Goal: Transaction & Acquisition: Purchase product/service

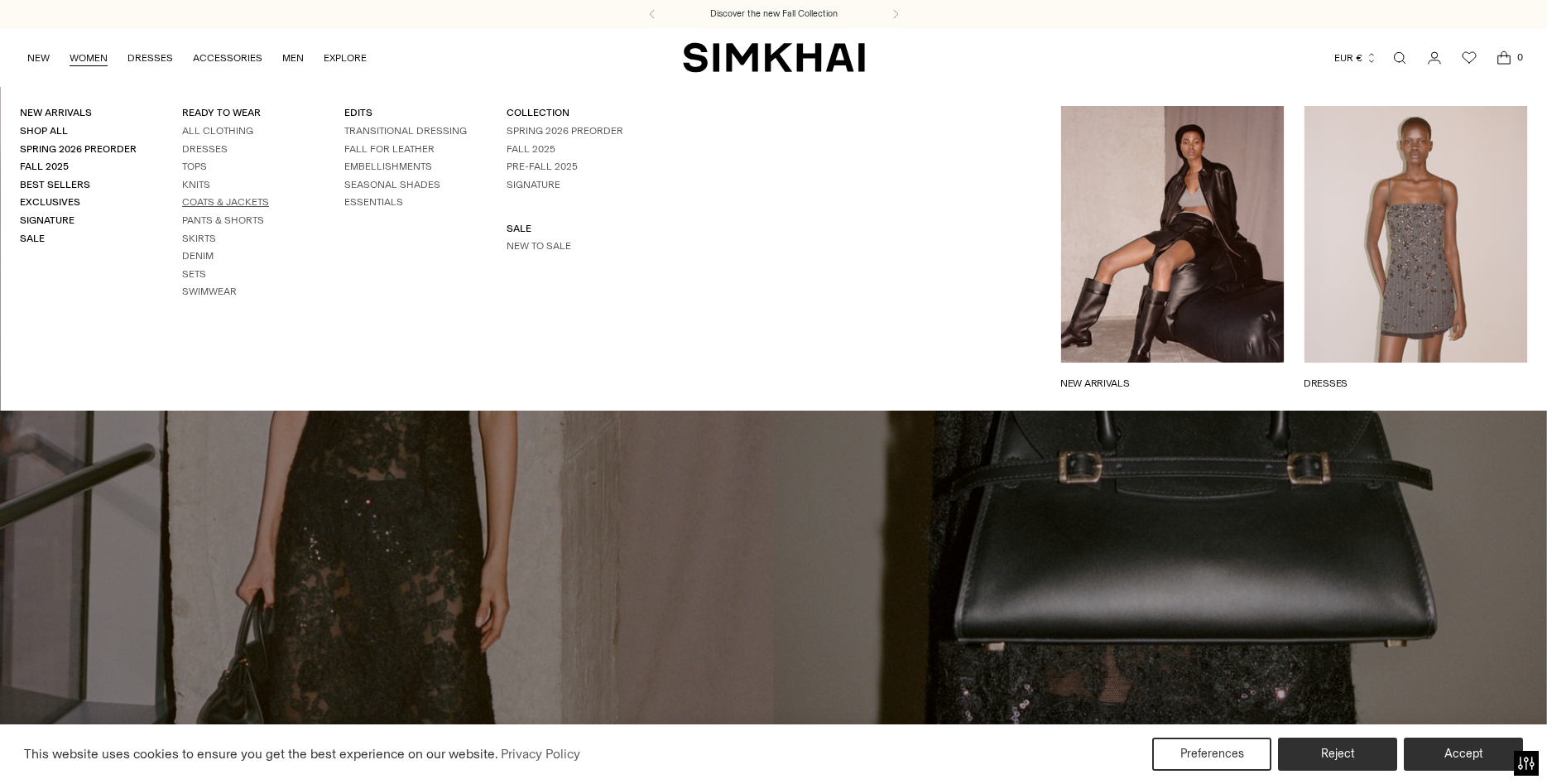
click at [198, 198] on link "Coats & Jackets" at bounding box center [226, 202] width 87 height 12
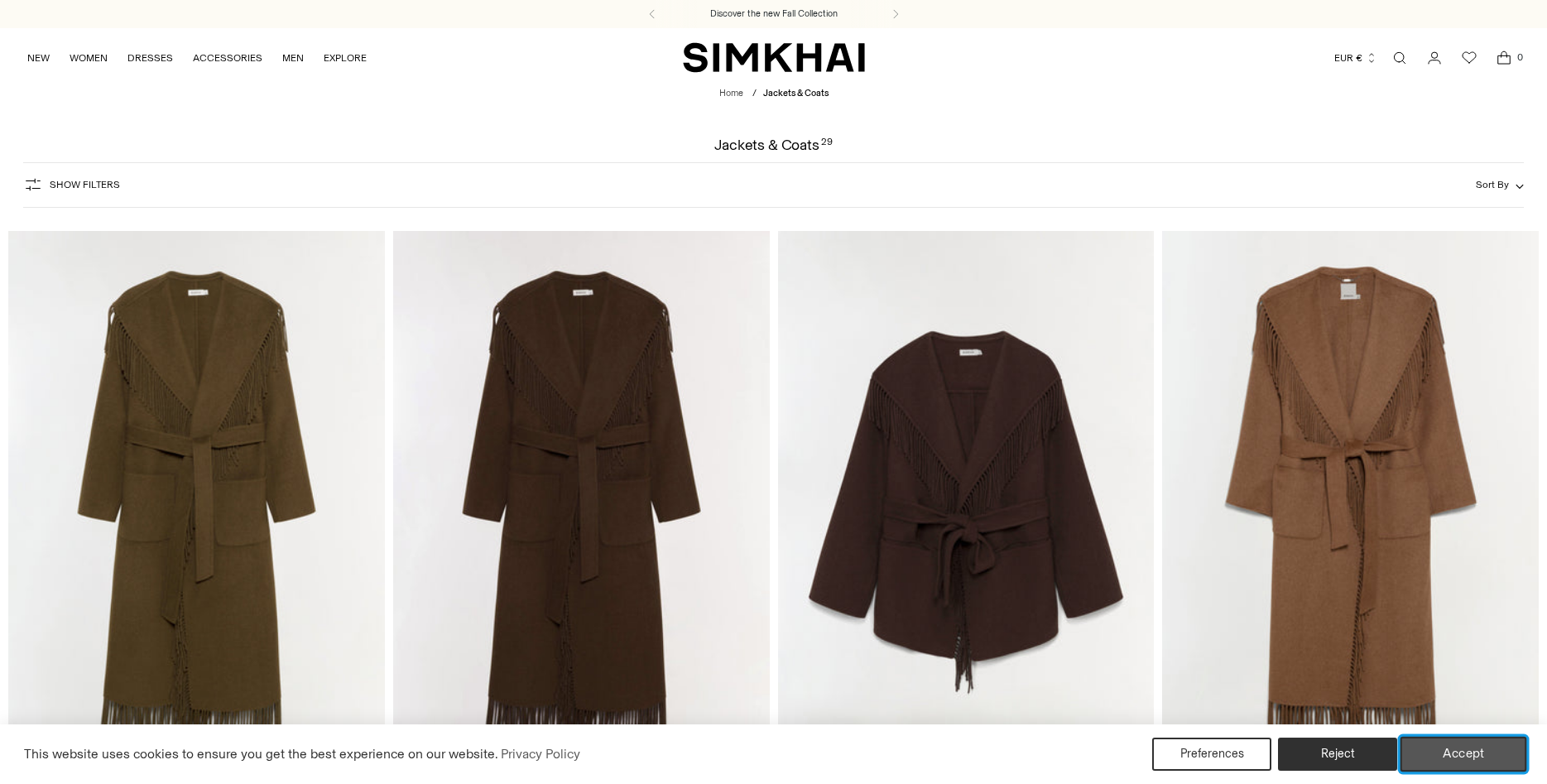
click at [1459, 756] on button "Accept" at bounding box center [1464, 754] width 127 height 35
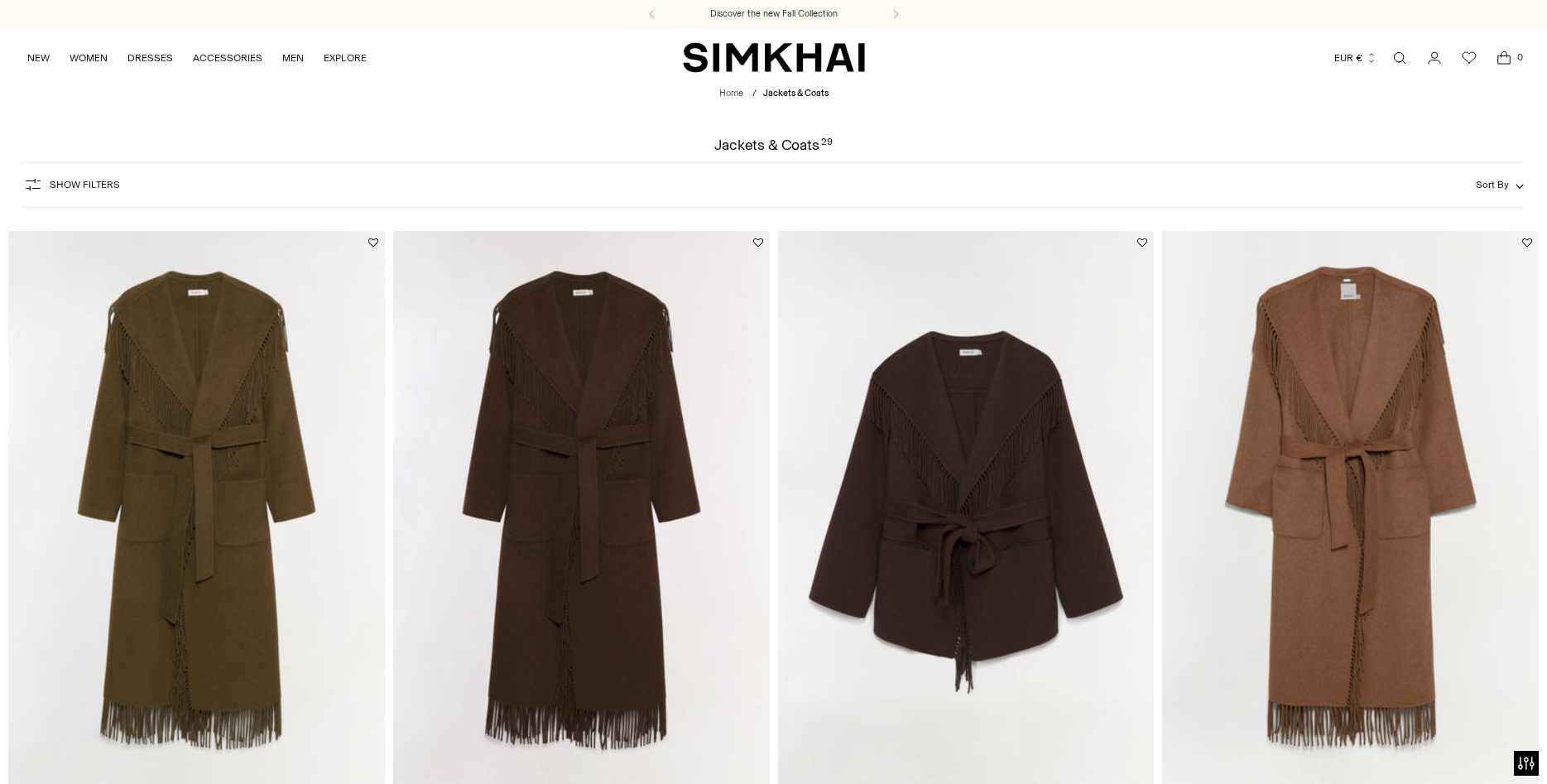
click at [157, 589] on img at bounding box center [196, 513] width 377 height 564
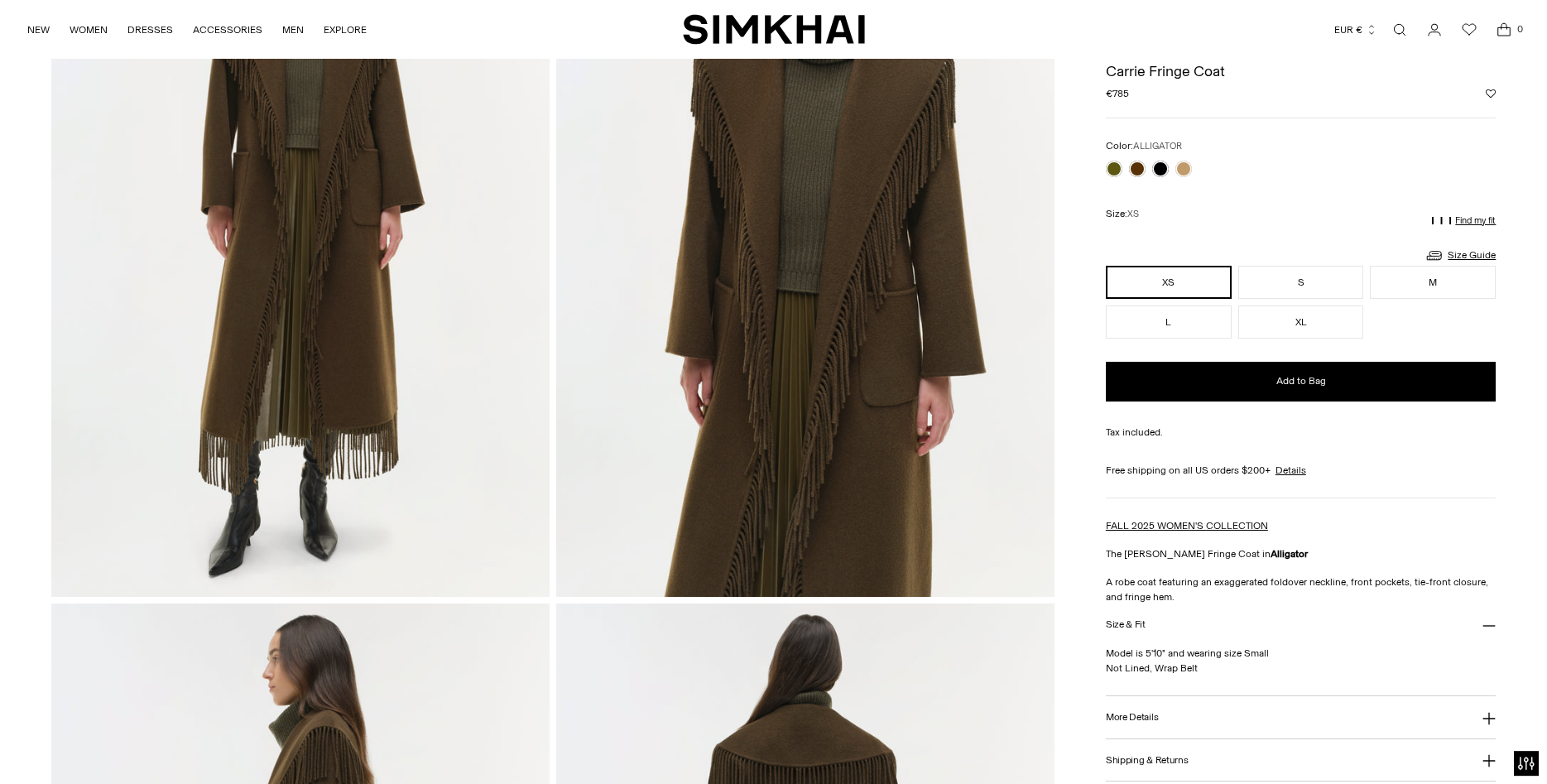
scroll to position [253, 0]
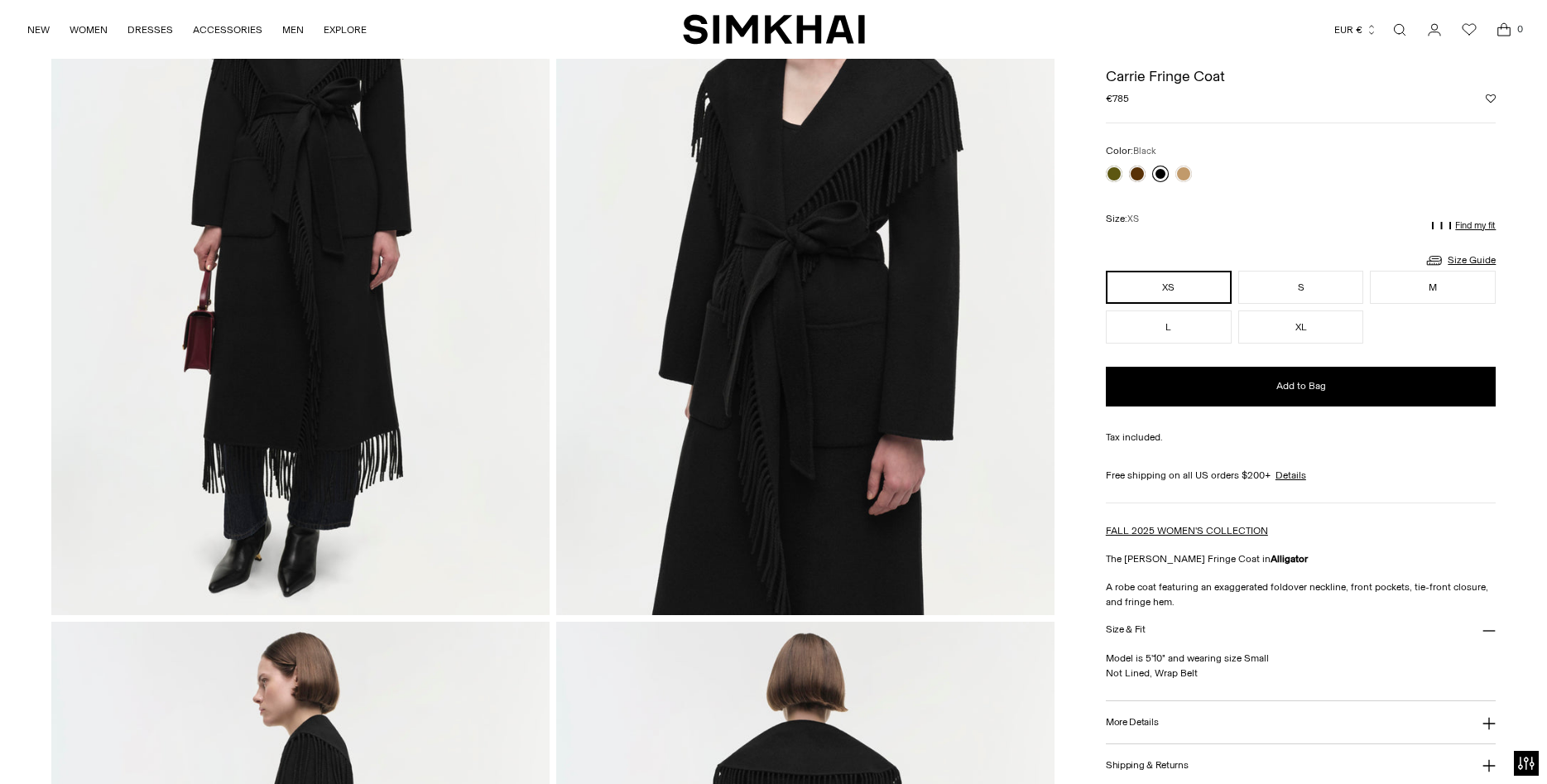
click at [1163, 176] on link at bounding box center [1161, 174] width 17 height 17
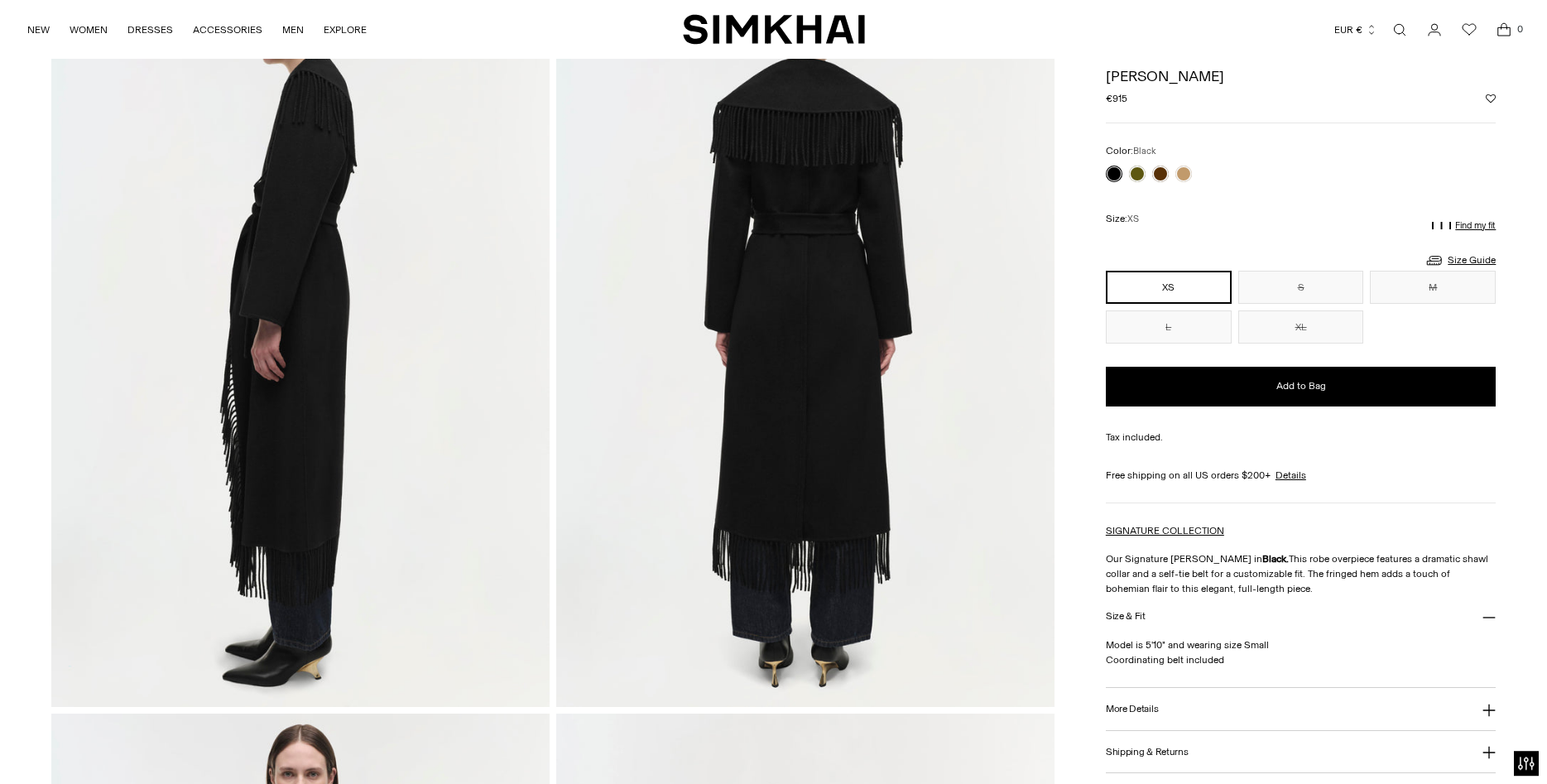
scroll to position [844, 0]
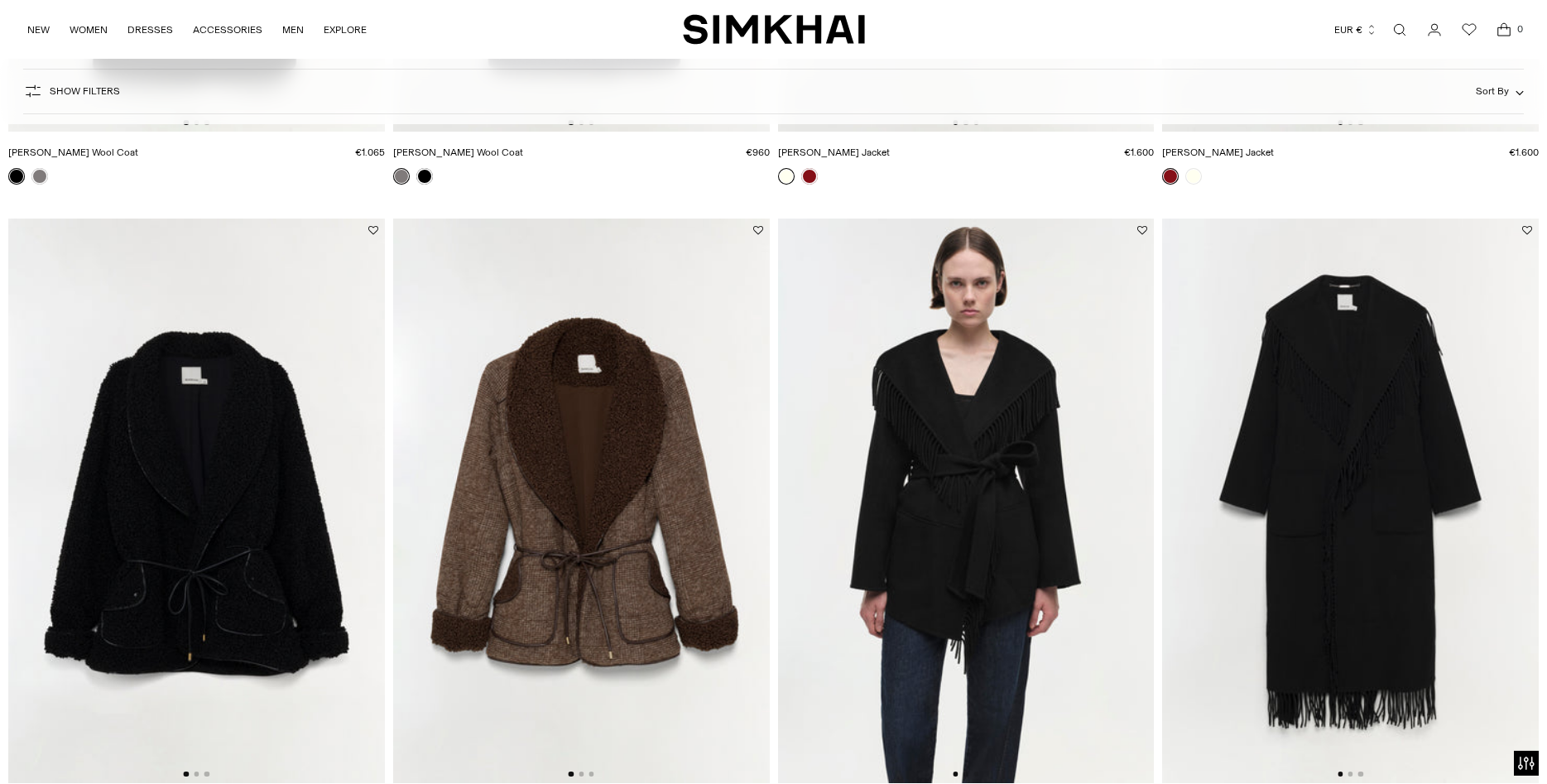
scroll to position [2701, 0]
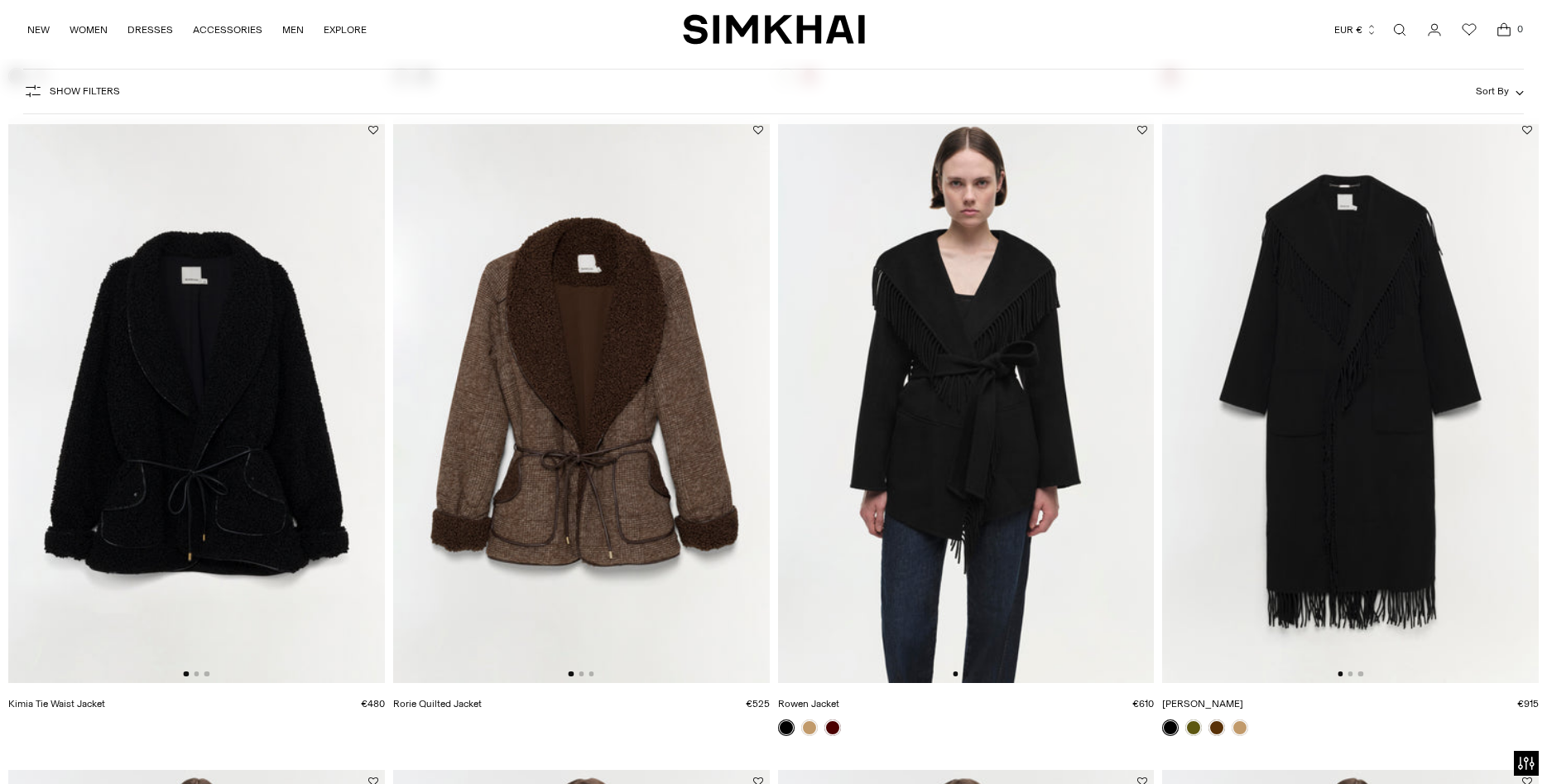
click at [1404, 411] on img at bounding box center [1350, 401] width 377 height 564
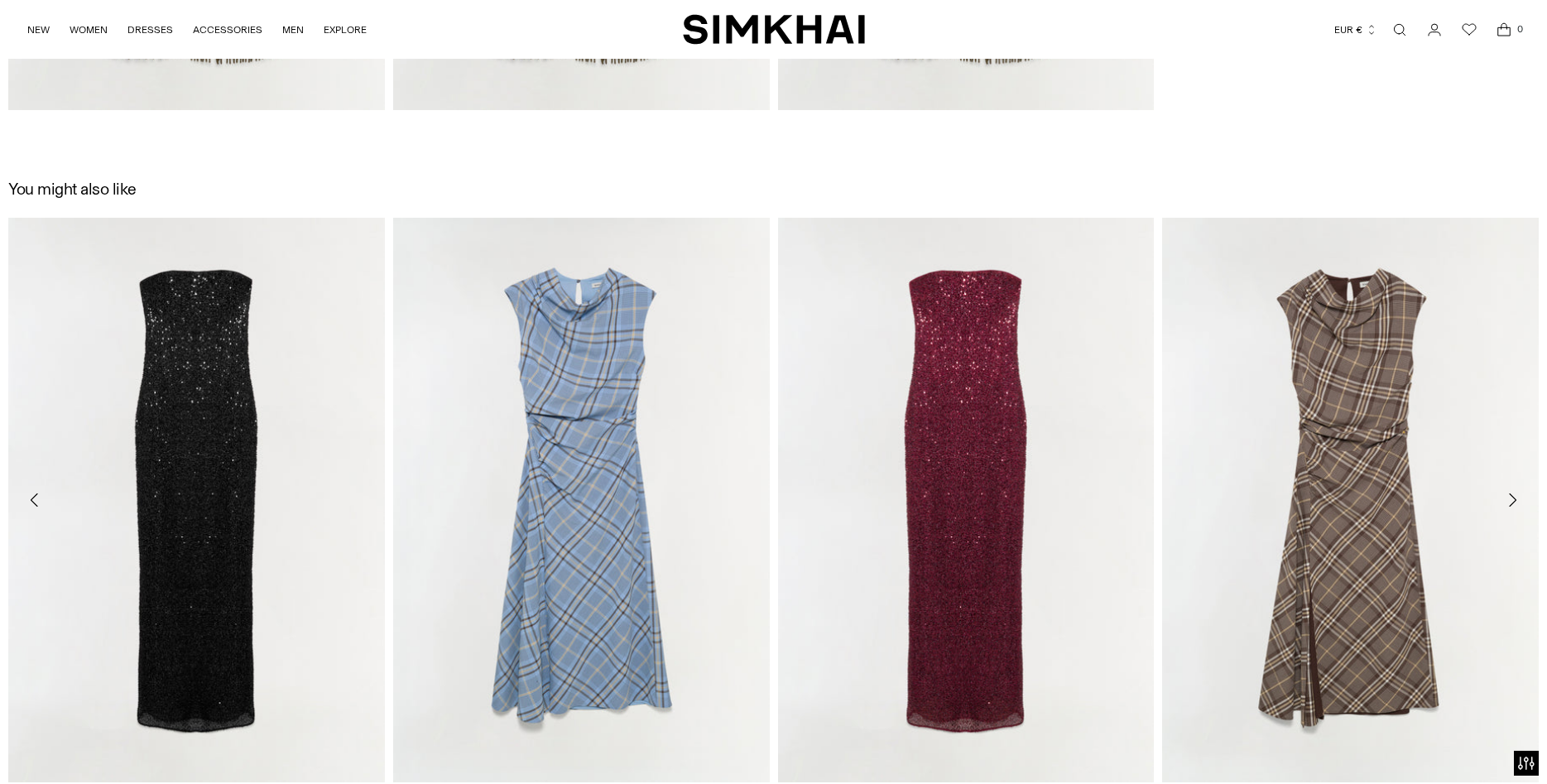
scroll to position [2954, 0]
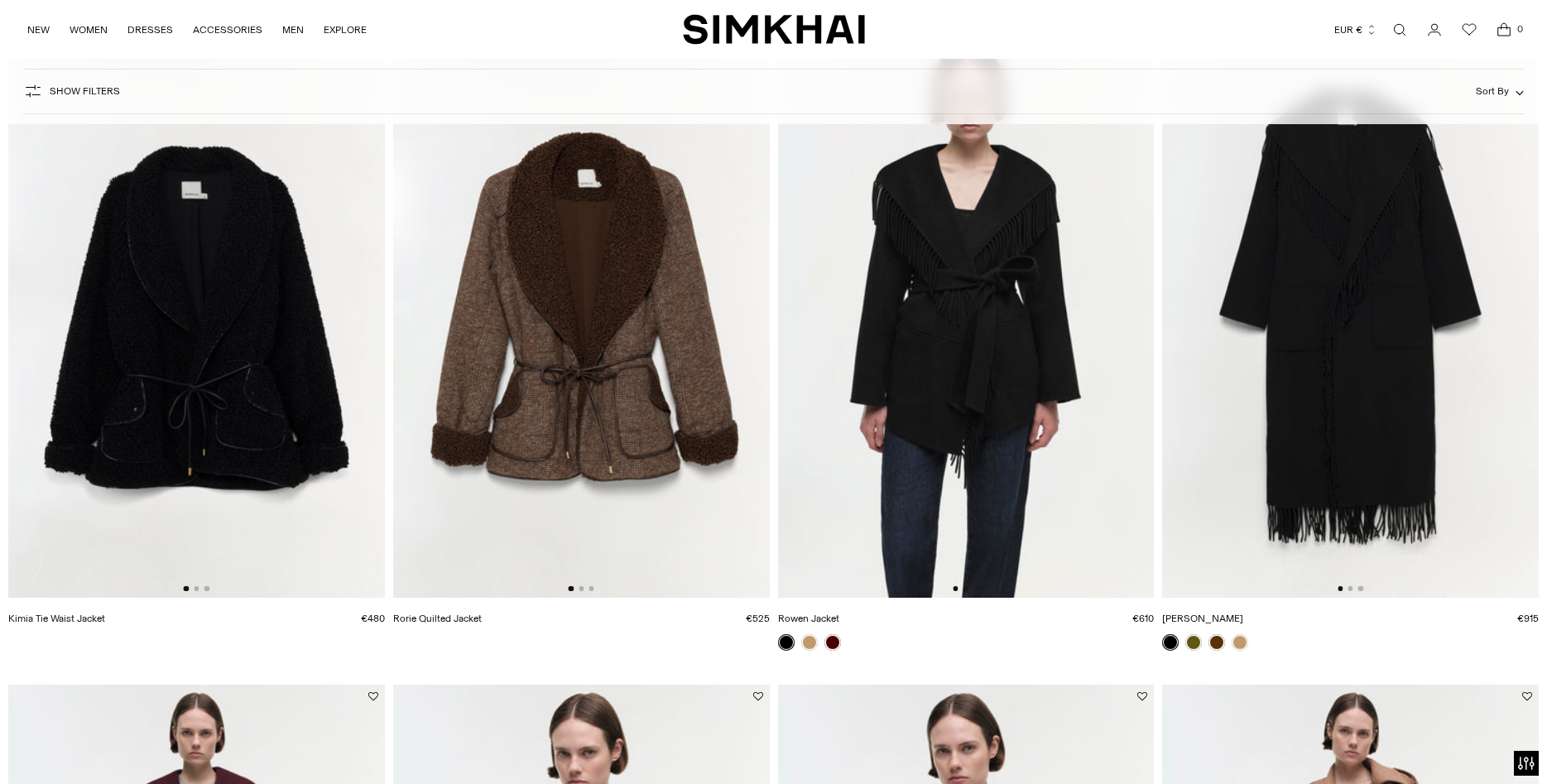
scroll to position [2748, 0]
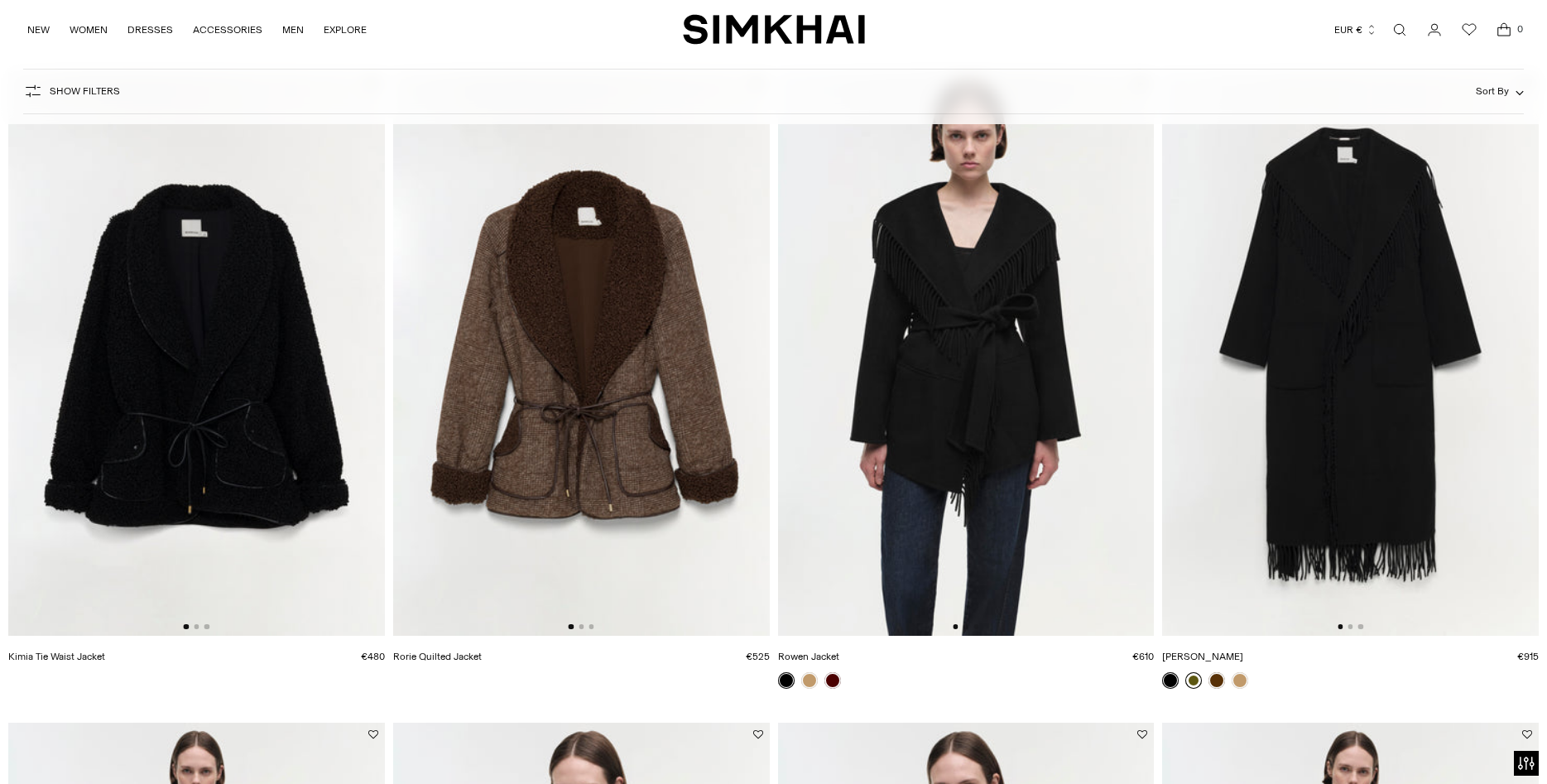
click at [1192, 683] on link at bounding box center [1194, 680] width 17 height 17
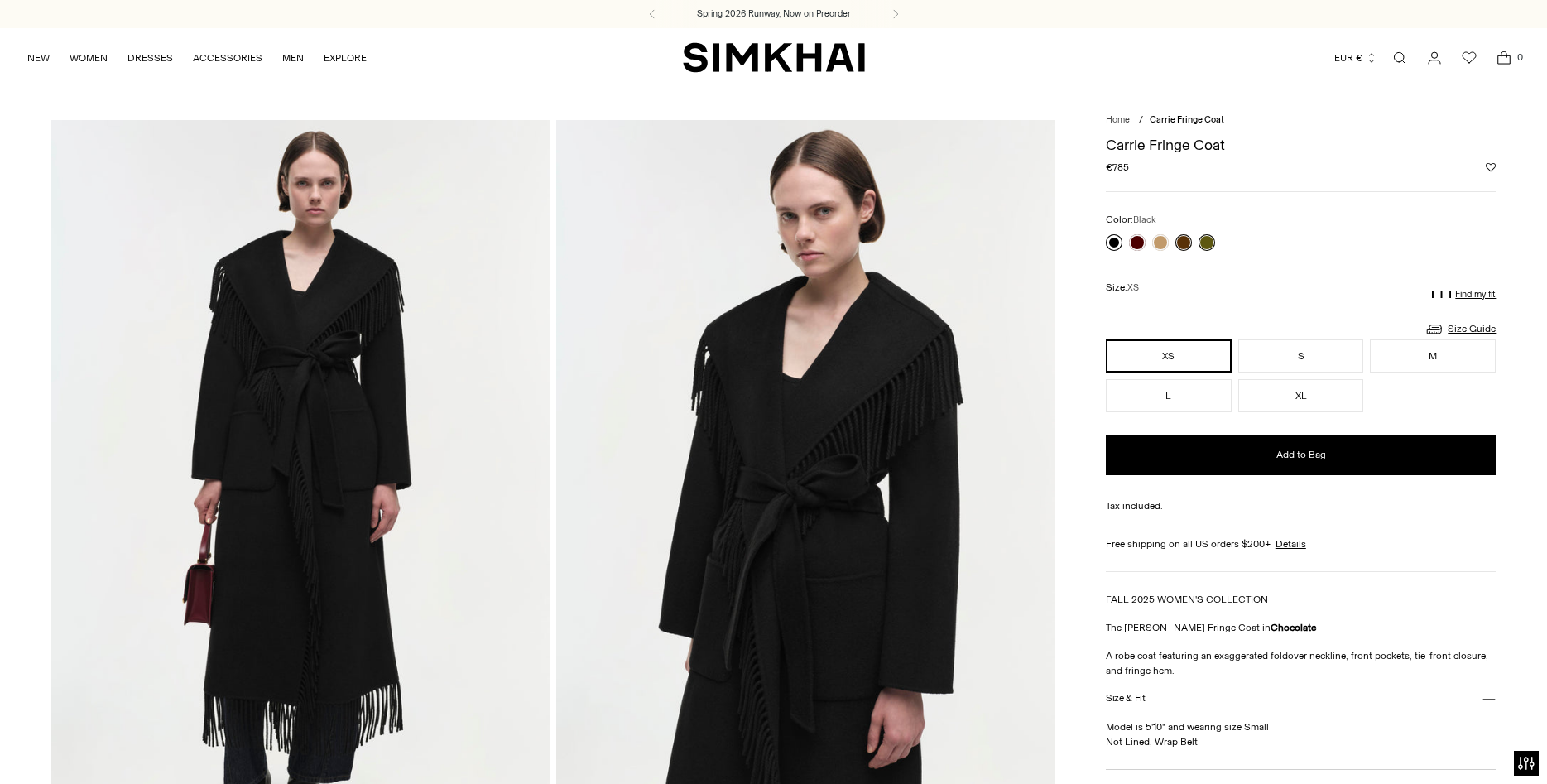
click at [1118, 240] on link at bounding box center [1114, 242] width 17 height 17
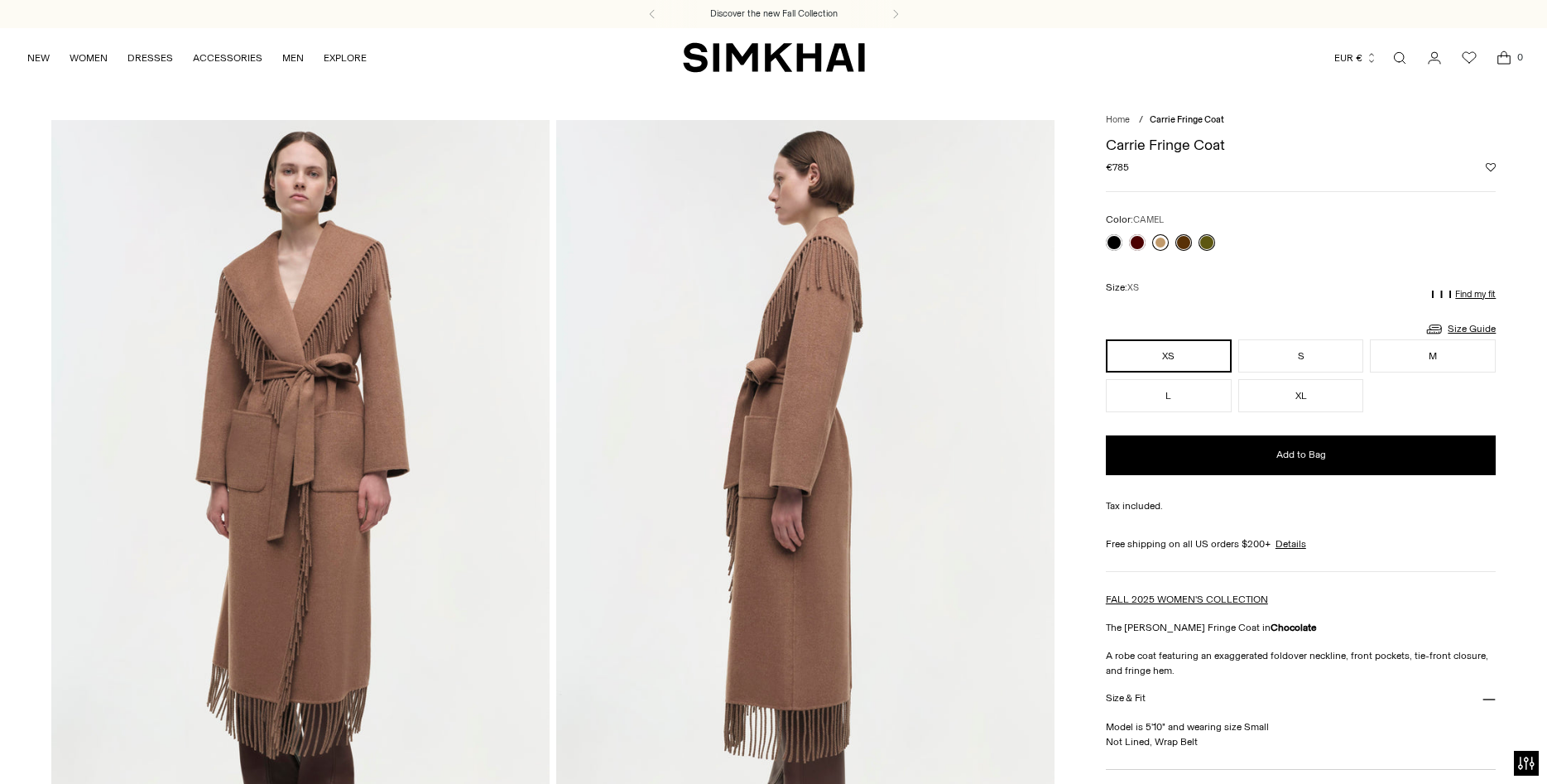
click at [1163, 238] on link at bounding box center [1161, 242] width 17 height 17
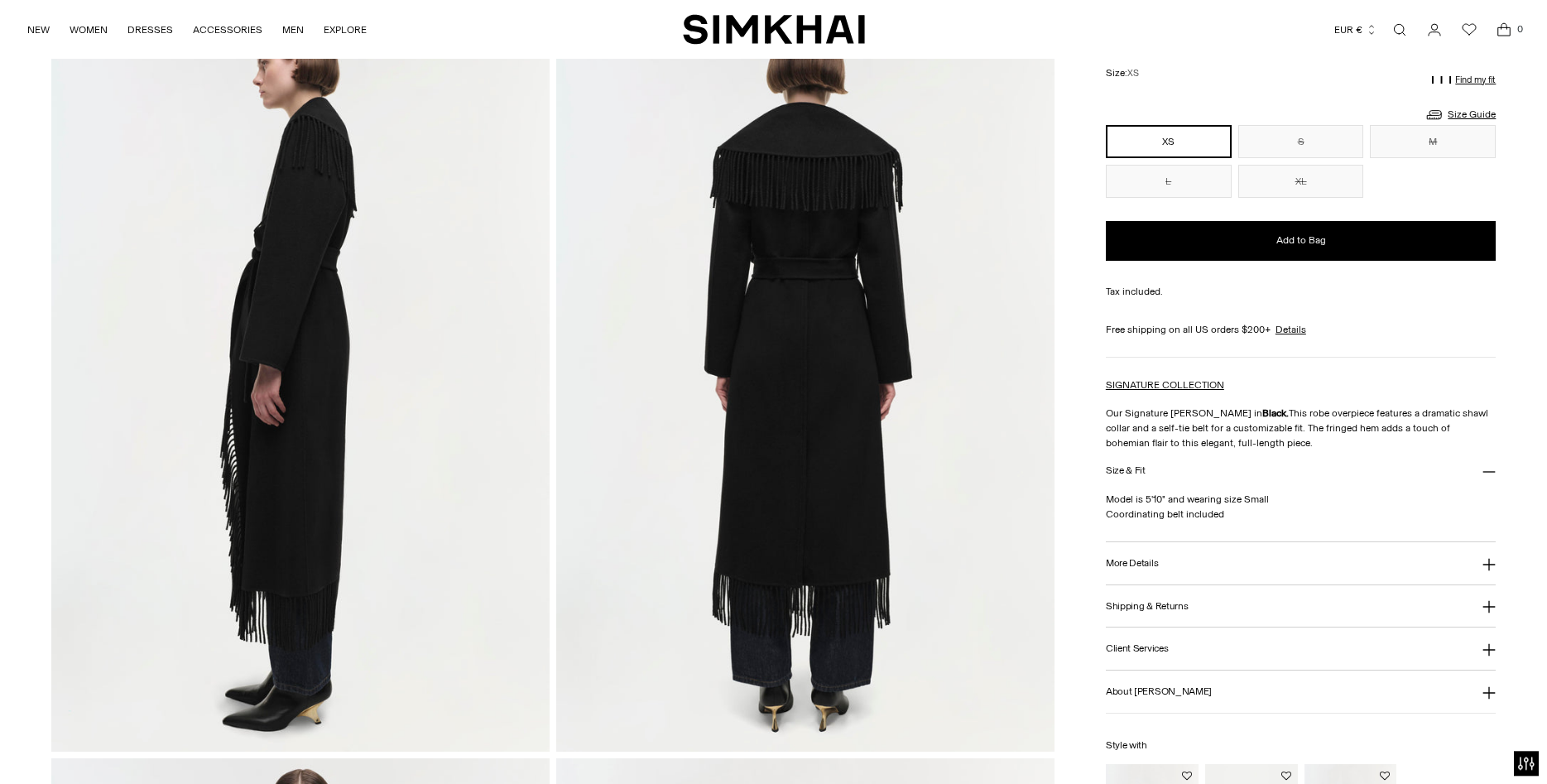
scroll to position [928, 0]
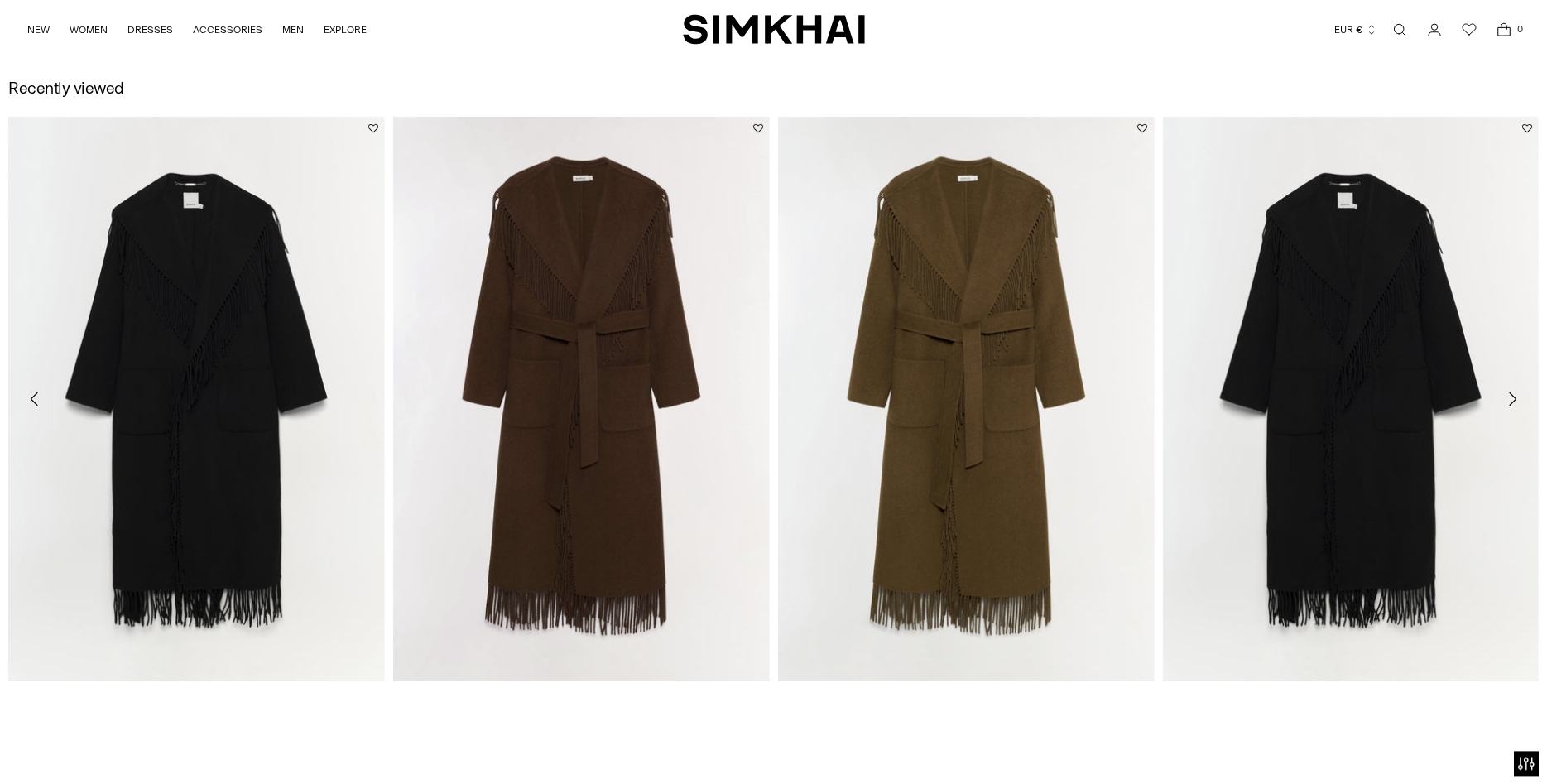
scroll to position [2363, 0]
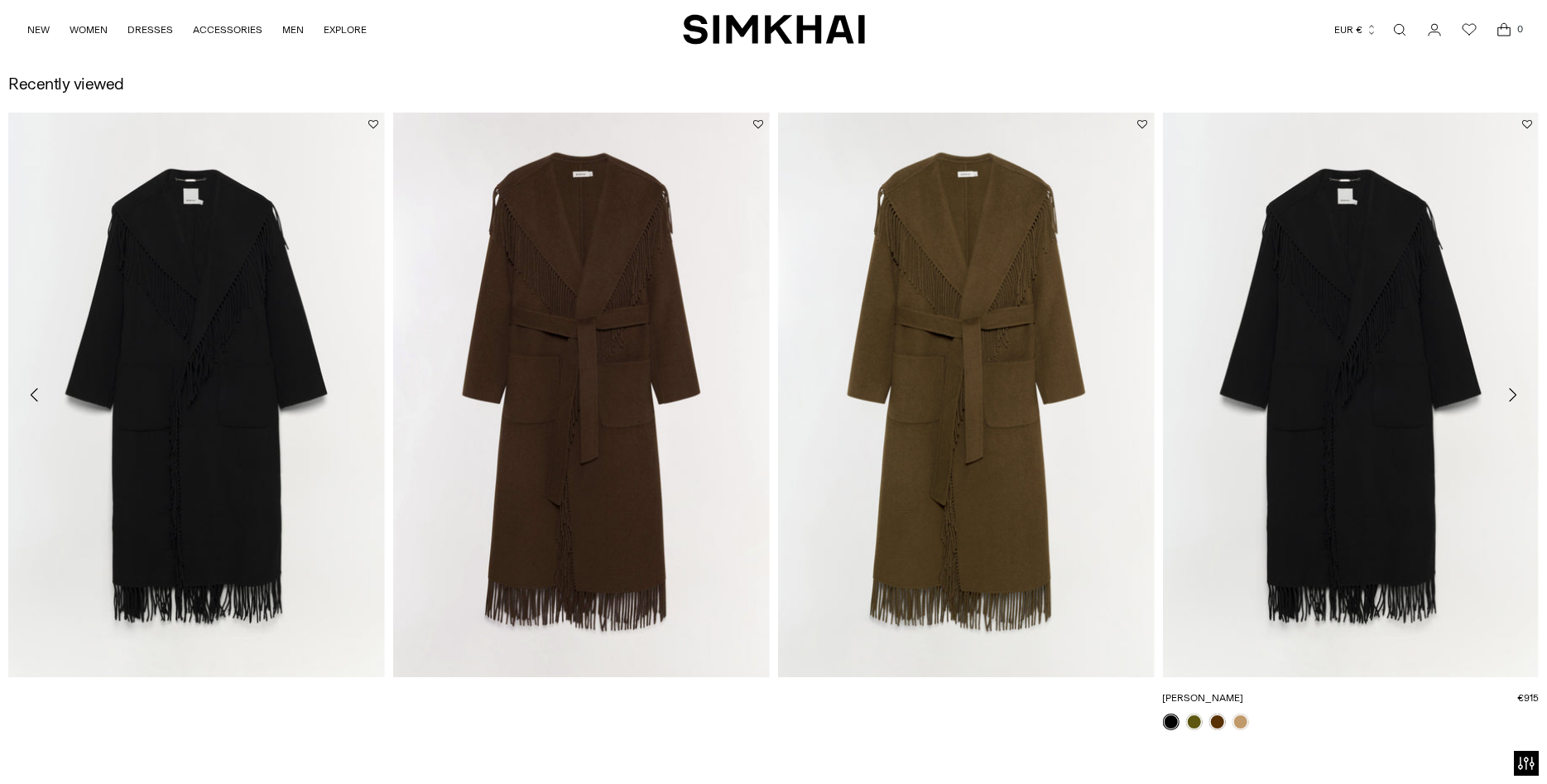
click at [1244, 692] on link "[PERSON_NAME]" at bounding box center [1202, 698] width 81 height 12
click at [1512, 395] on icon "Move to next carousel slide" at bounding box center [1513, 395] width 20 height 20
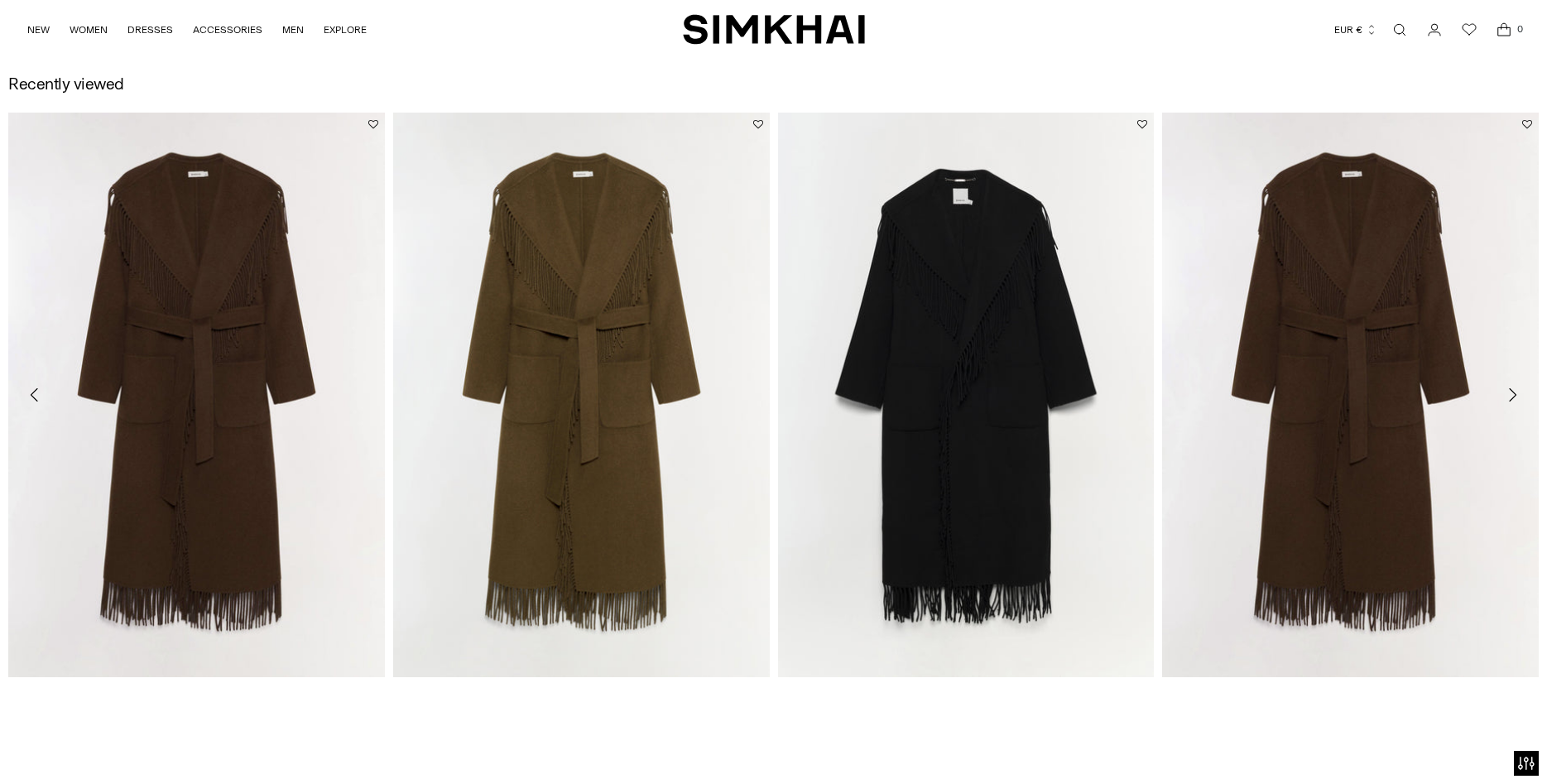
click at [1511, 394] on icon "Move to next carousel slide" at bounding box center [1513, 395] width 20 height 20
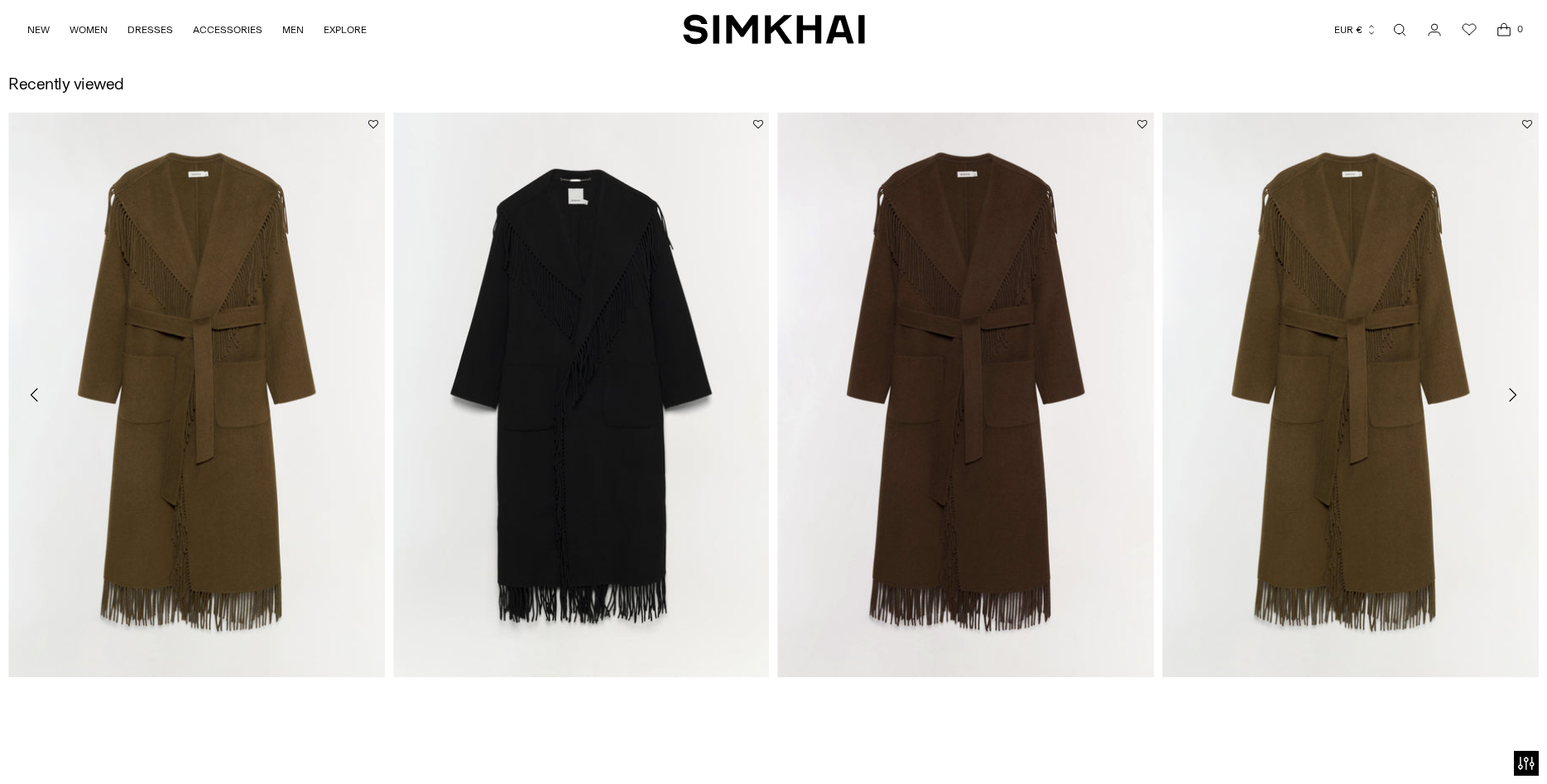
click at [1511, 394] on icon "Move to next carousel slide" at bounding box center [1513, 395] width 20 height 20
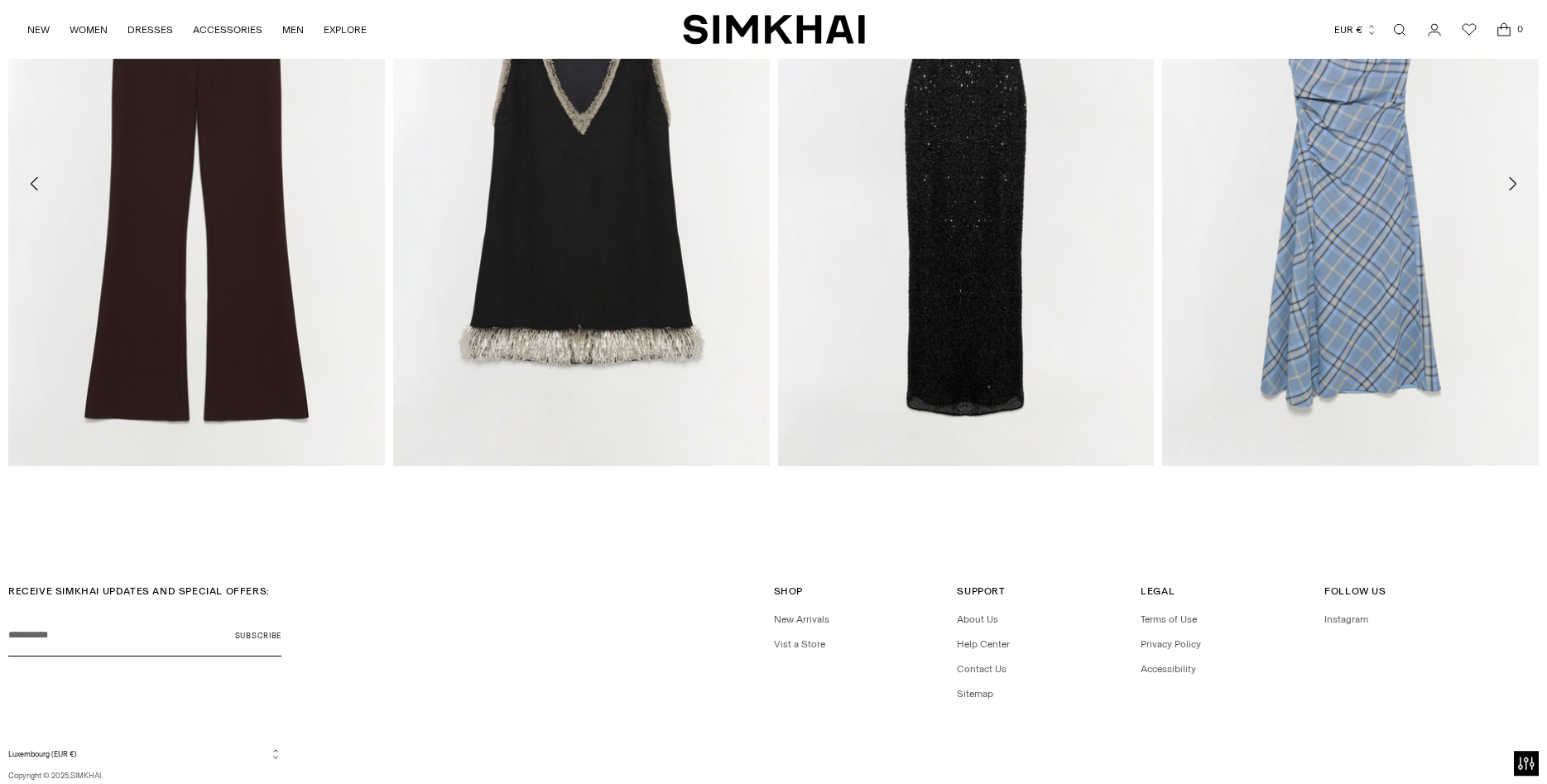
scroll to position [3212, 0]
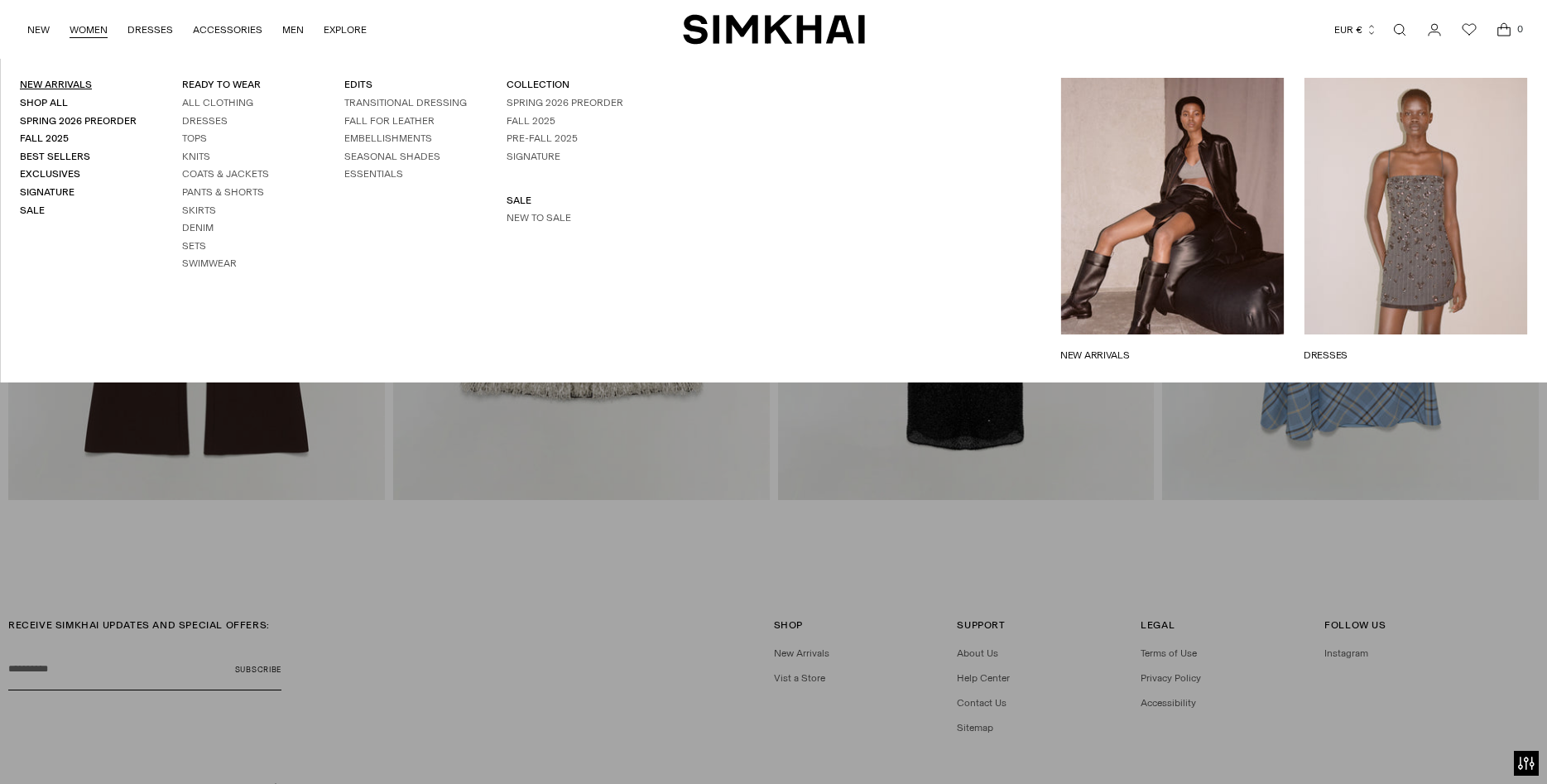
click at [74, 84] on link "New Arrivals" at bounding box center [56, 84] width 72 height 12
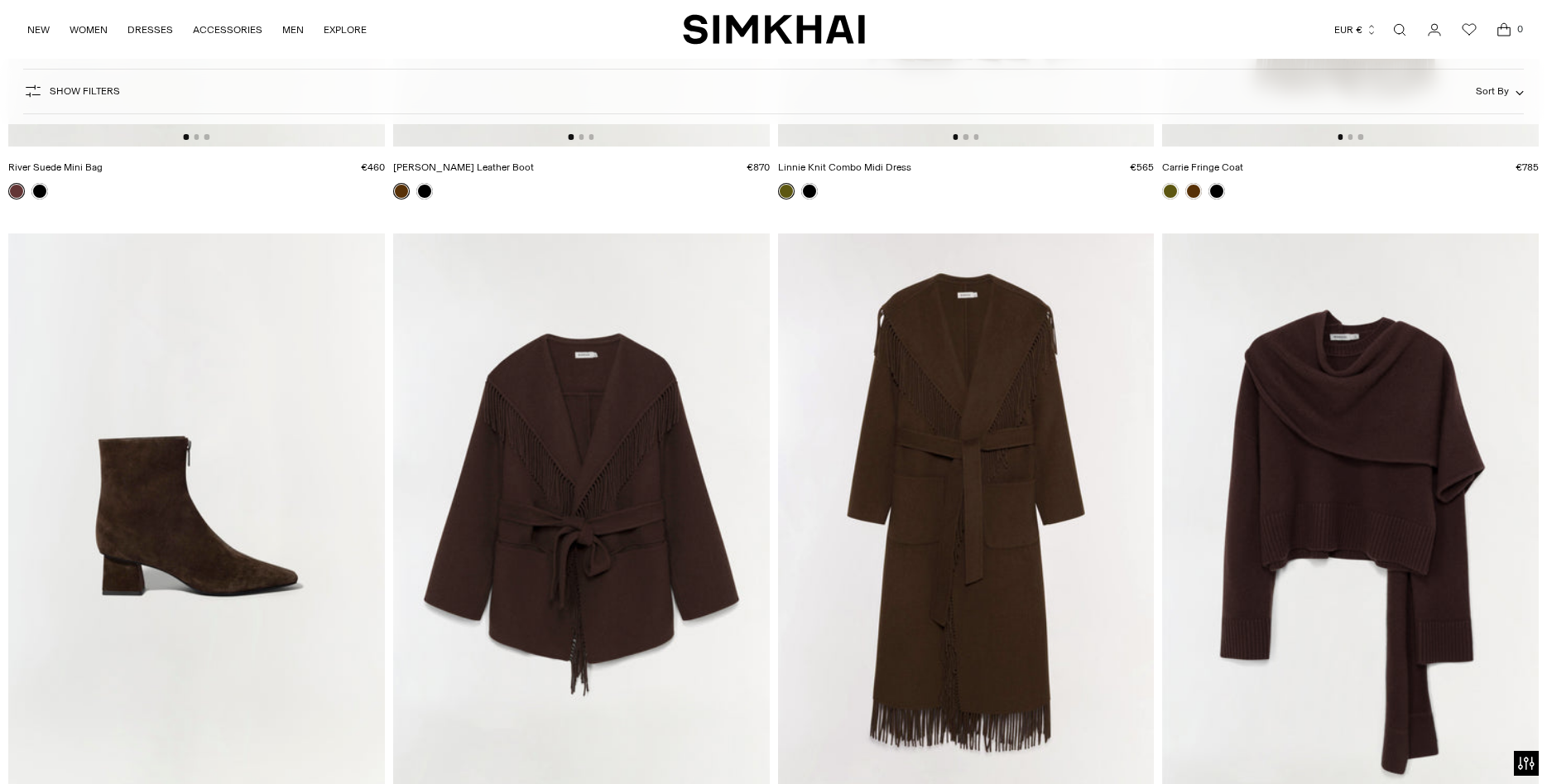
scroll to position [20340, 0]
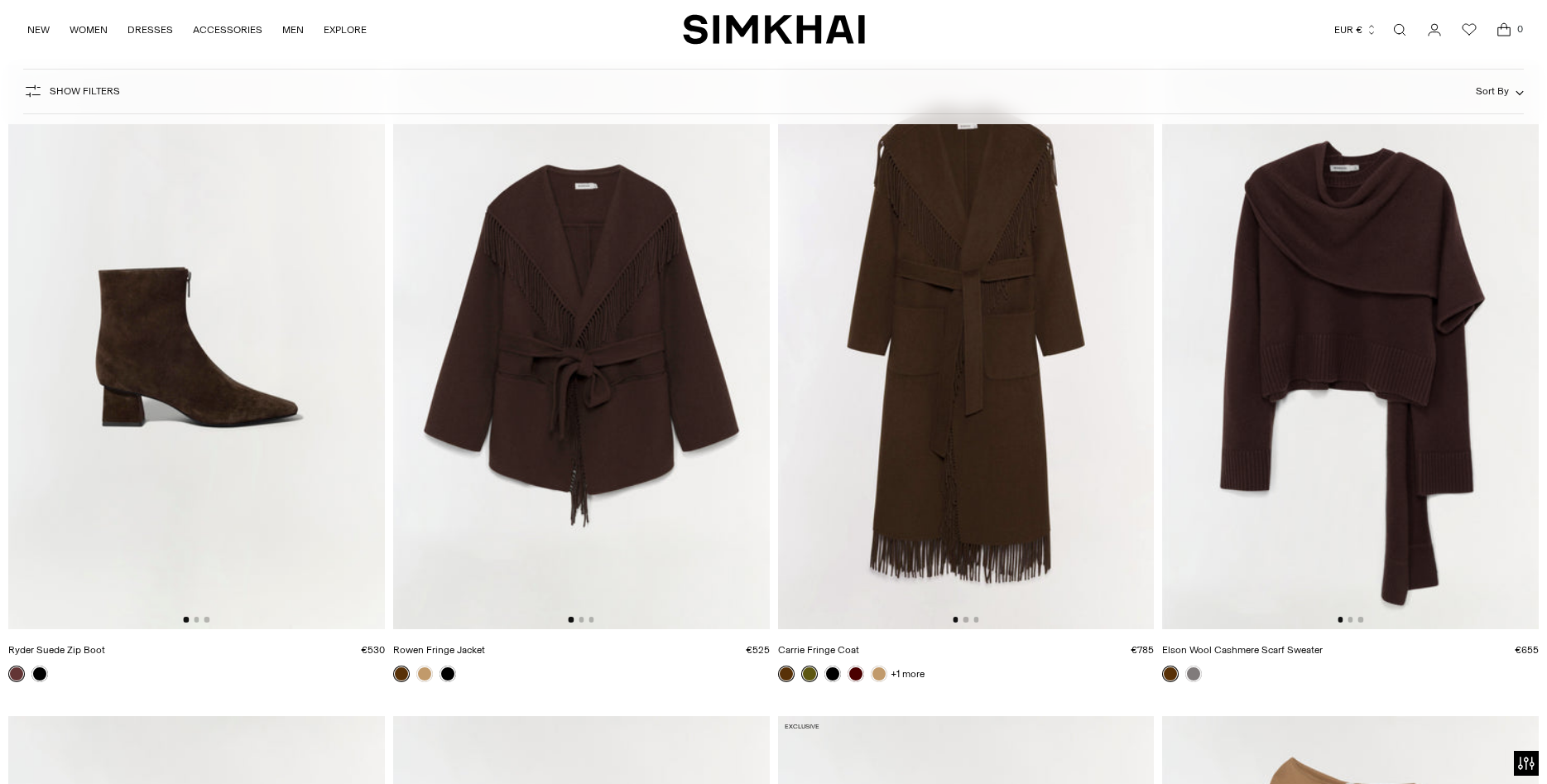
click at [1464, 336] on img at bounding box center [1350, 346] width 377 height 564
